Goal: Task Accomplishment & Management: Manage account settings

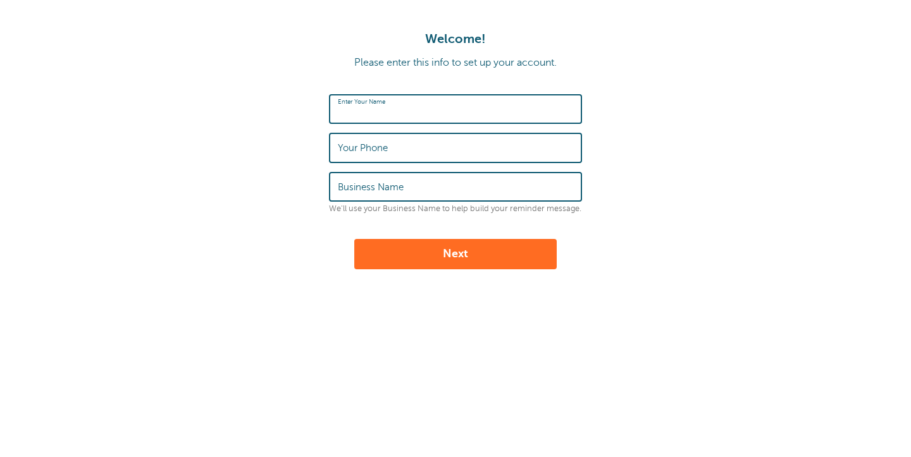
click at [421, 106] on input "Enter Your Name" at bounding box center [455, 109] width 235 height 27
type input "camille Nault"
drag, startPoint x: 381, startPoint y: 170, endPoint x: 377, endPoint y: 152, distance: 18.3
click at [377, 152] on label "Your Phone" at bounding box center [363, 147] width 50 height 11
click at [377, 152] on input "Your Phone" at bounding box center [455, 147] width 235 height 27
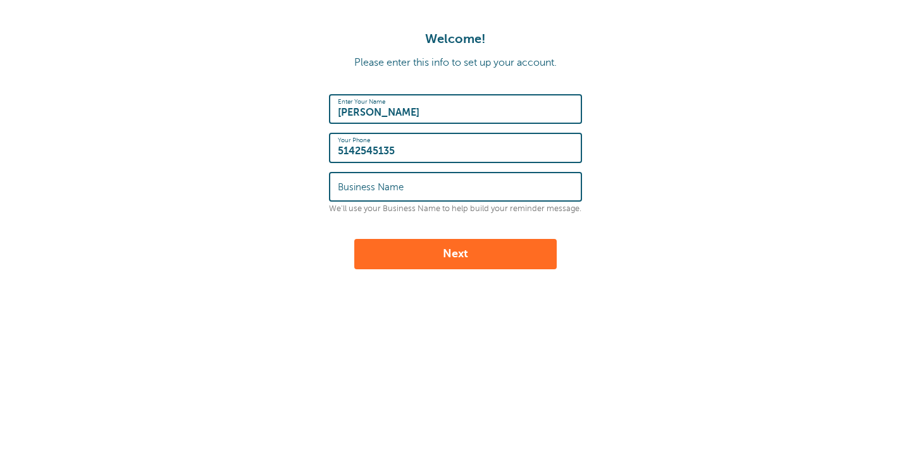
type input "5142545135"
click at [376, 185] on label "Business Name" at bounding box center [371, 187] width 66 height 11
click at [376, 185] on input "Business Name" at bounding box center [455, 186] width 235 height 27
type input "nailsbycamille"
click at [455, 254] on button "Next" at bounding box center [455, 254] width 202 height 30
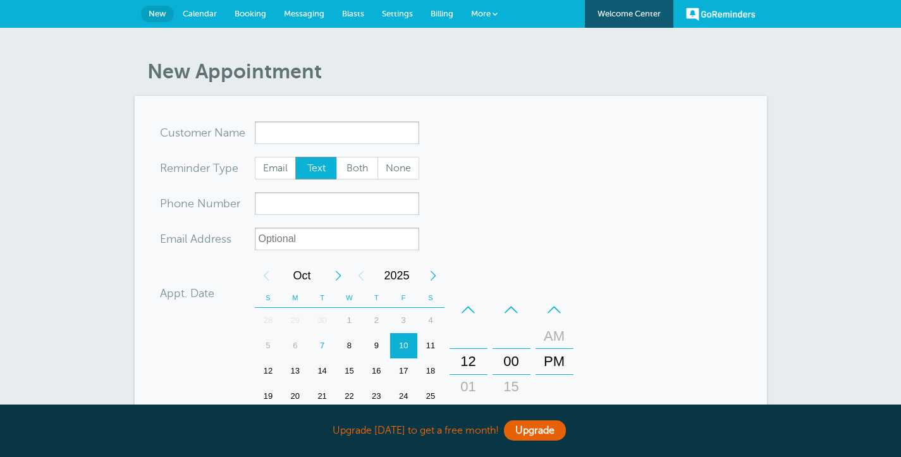
click at [261, 11] on span "Booking" at bounding box center [251, 13] width 32 height 9
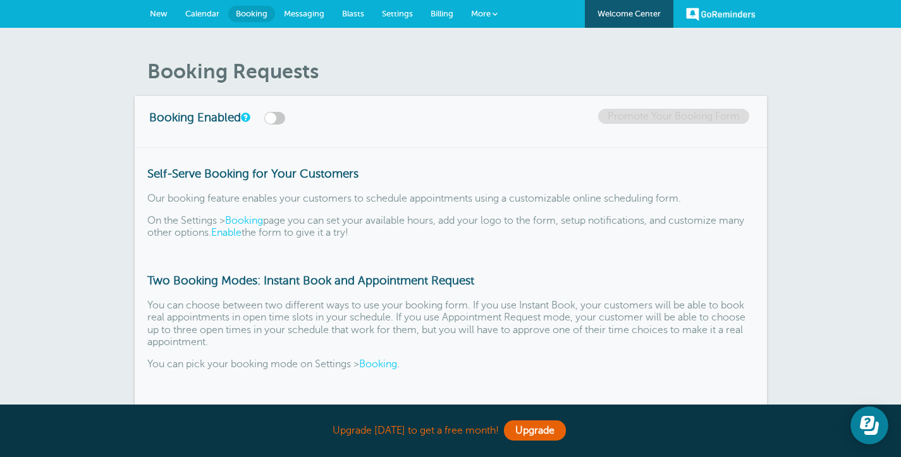
click at [284, 111] on h3 "Booking Enabled" at bounding box center [244, 117] width 190 height 16
click at [282, 120] on label at bounding box center [274, 118] width 21 height 13
click at [0, 0] on input "checkbox" at bounding box center [0, 0] width 0 height 0
click at [689, 121] on link "Promote Your Booking Form" at bounding box center [673, 116] width 151 height 15
